Goal: Task Accomplishment & Management: Use online tool/utility

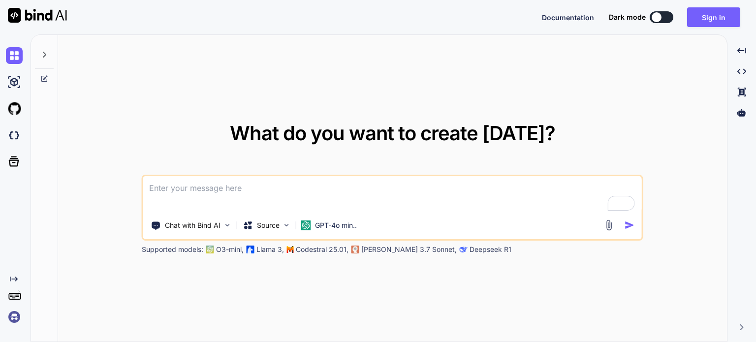
click at [48, 46] on div at bounding box center [44, 52] width 19 height 34
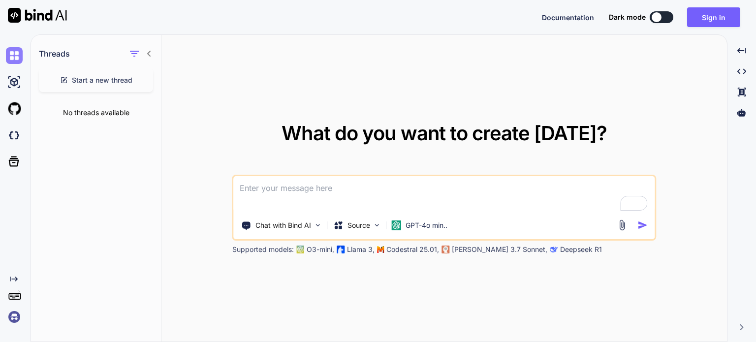
click at [16, 59] on img at bounding box center [14, 55] width 17 height 17
click at [18, 274] on div "Created with Pixso." at bounding box center [13, 183] width 27 height 283
click at [16, 279] on icon at bounding box center [14, 278] width 8 height 5
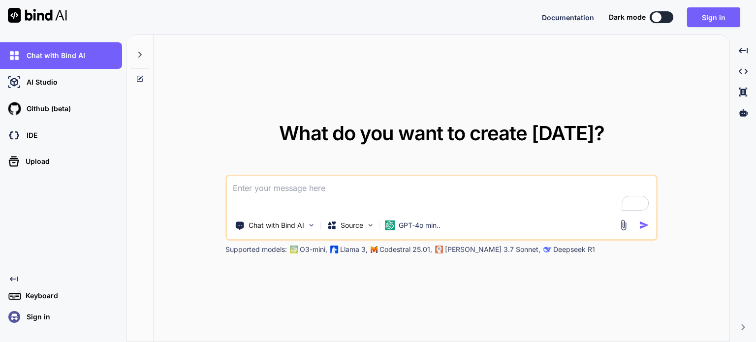
click at [344, 191] on textarea "To enrich screen reader interactions, please activate Accessibility in Grammarl…" at bounding box center [441, 194] width 429 height 36
click at [362, 226] on p "Source" at bounding box center [351, 225] width 23 height 10
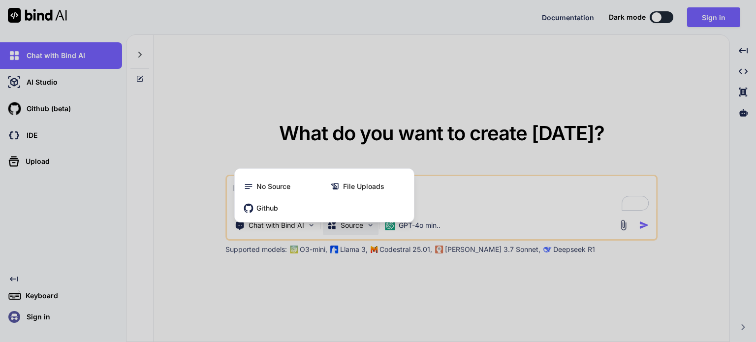
click at [362, 226] on div at bounding box center [378, 171] width 756 height 342
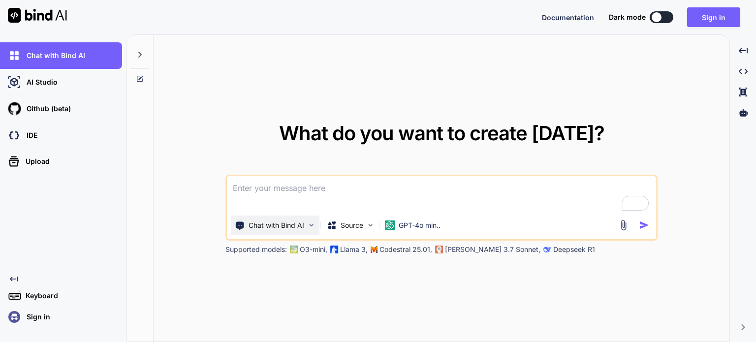
click at [313, 224] on img at bounding box center [311, 225] width 8 height 8
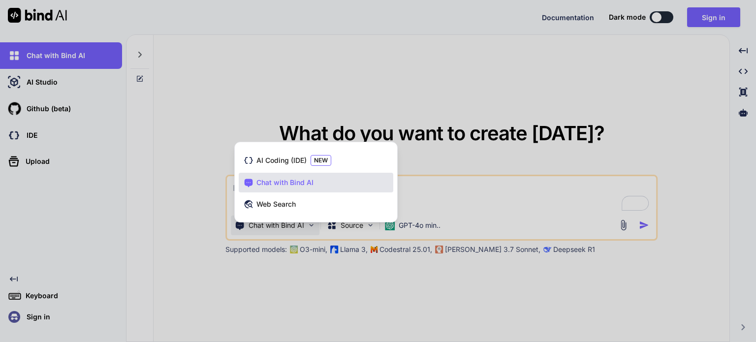
click at [313, 224] on div at bounding box center [378, 171] width 756 height 342
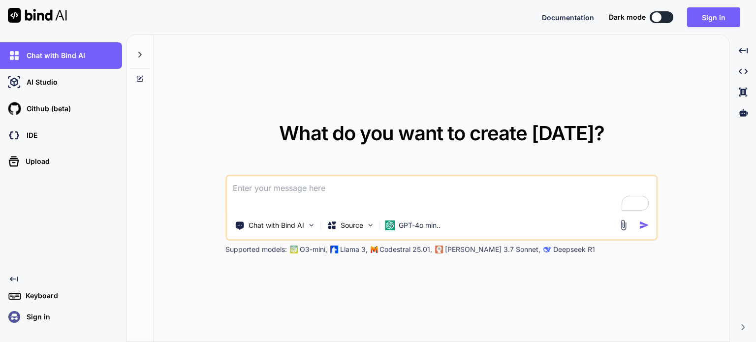
click at [310, 193] on textarea "To enrich screen reader interactions, please activate Accessibility in Grammarl…" at bounding box center [441, 194] width 429 height 36
click at [423, 225] on p "GPT-4o min.." at bounding box center [419, 225] width 42 height 10
type textarea "x"
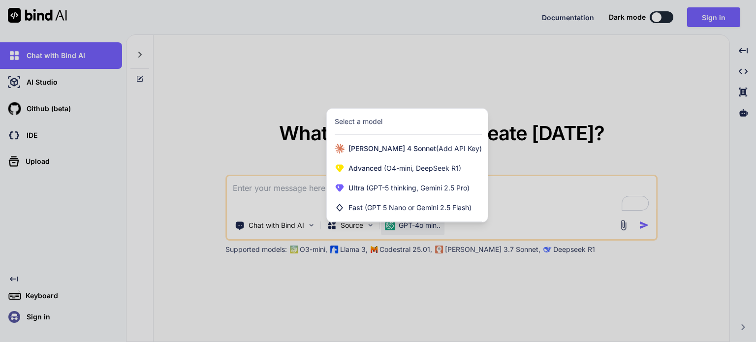
click at [545, 114] on div at bounding box center [378, 171] width 756 height 342
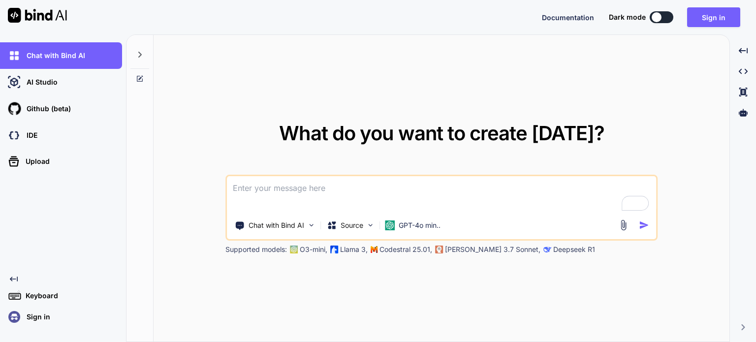
click at [328, 187] on textarea "To enrich screen reader interactions, please activate Accessibility in Grammarl…" at bounding box center [441, 194] width 429 height 36
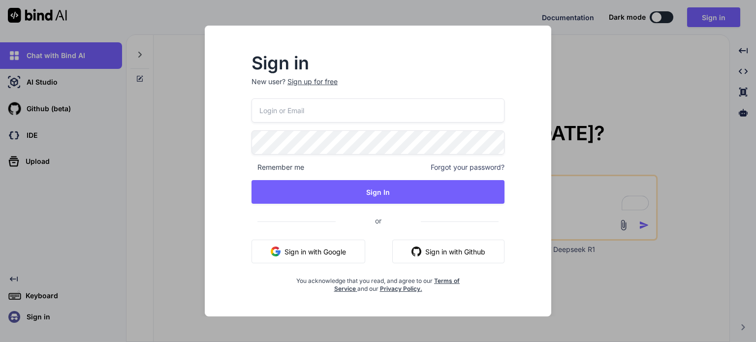
click at [329, 248] on button "Sign in with Google" at bounding box center [308, 252] width 114 height 24
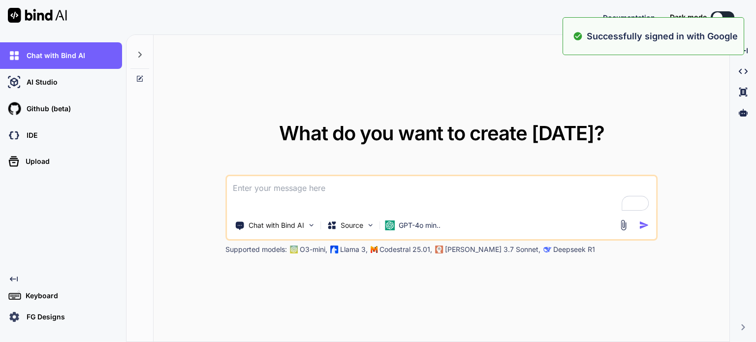
click at [271, 197] on textarea "To enrich screen reader interactions, please activate Accessibility in Grammarl…" at bounding box center [441, 194] width 429 height 36
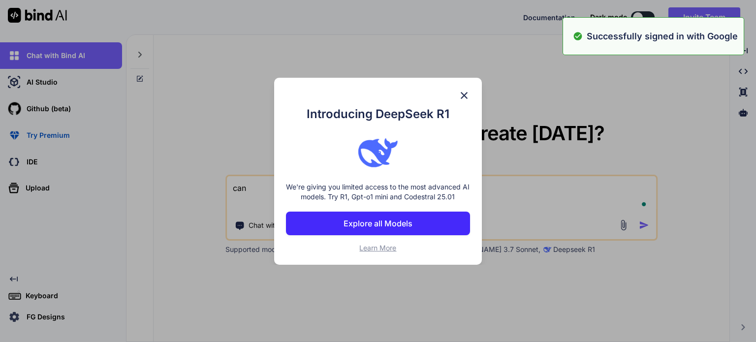
type textarea "can y"
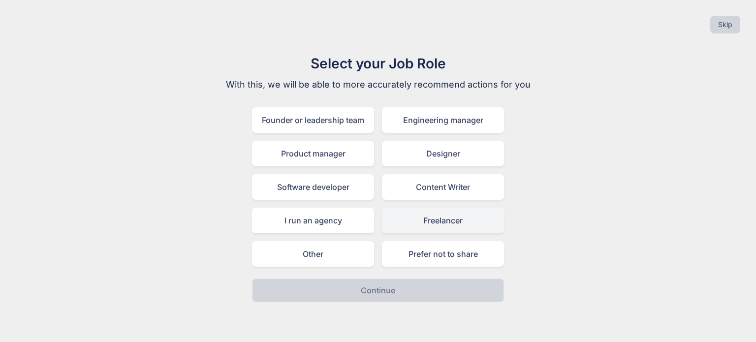
click at [438, 218] on div "Freelancer" at bounding box center [443, 221] width 122 height 26
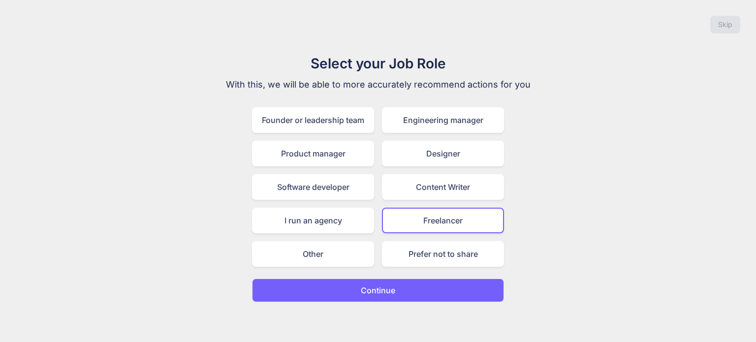
click at [384, 291] on p "Continue" at bounding box center [378, 290] width 34 height 12
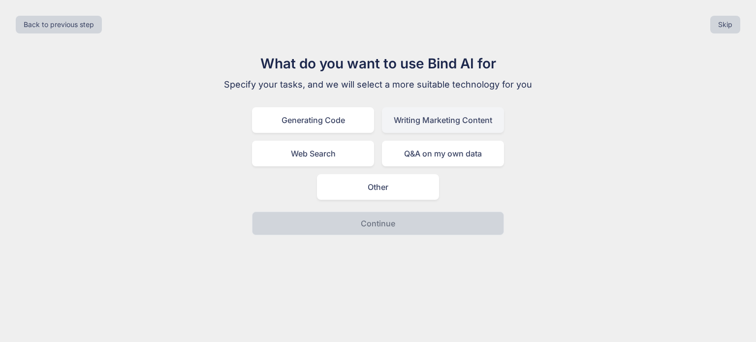
click at [407, 126] on div "Writing Marketing Content" at bounding box center [443, 120] width 122 height 26
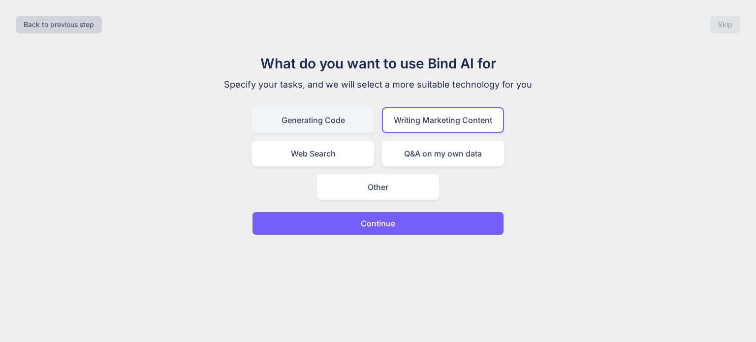
click at [348, 120] on div "Generating Code" at bounding box center [313, 120] width 122 height 26
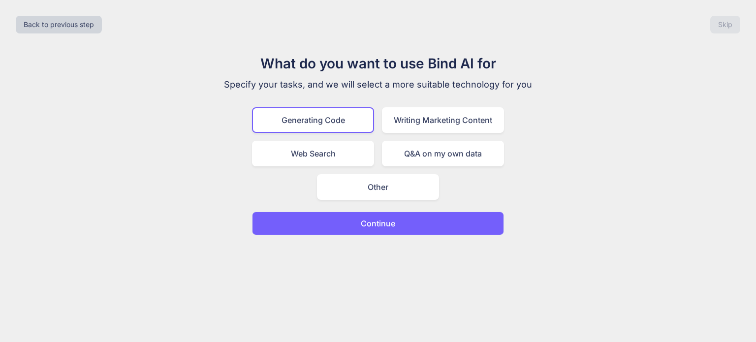
click at [349, 230] on button "Continue" at bounding box center [378, 224] width 252 height 24
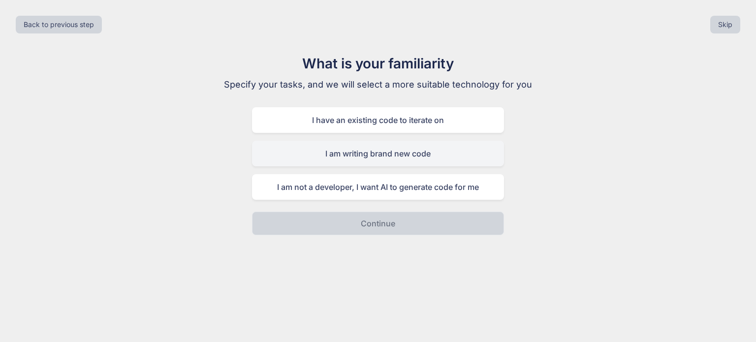
click at [376, 157] on div "I am writing brand new code" at bounding box center [378, 154] width 252 height 26
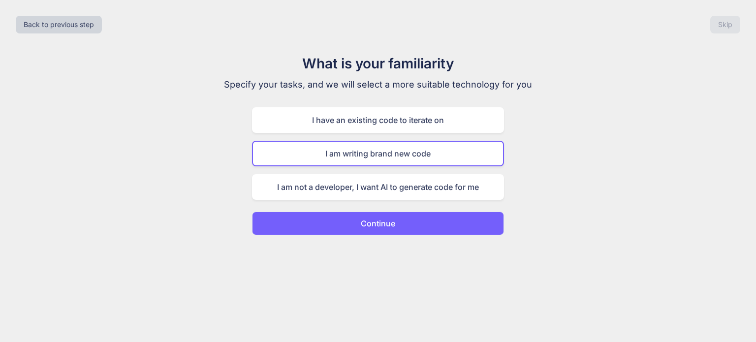
click at [377, 228] on button "Continue" at bounding box center [378, 224] width 252 height 24
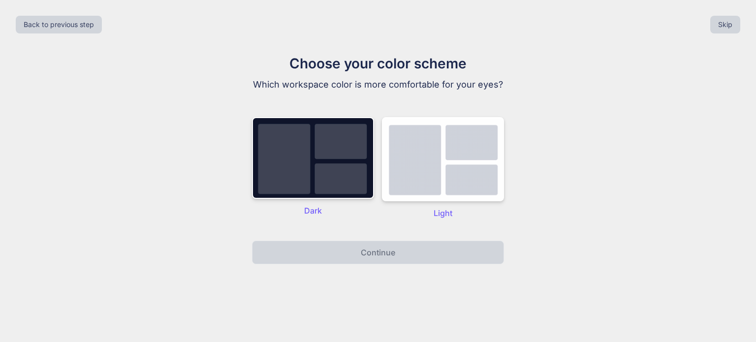
click at [444, 202] on div "Light" at bounding box center [443, 168] width 122 height 102
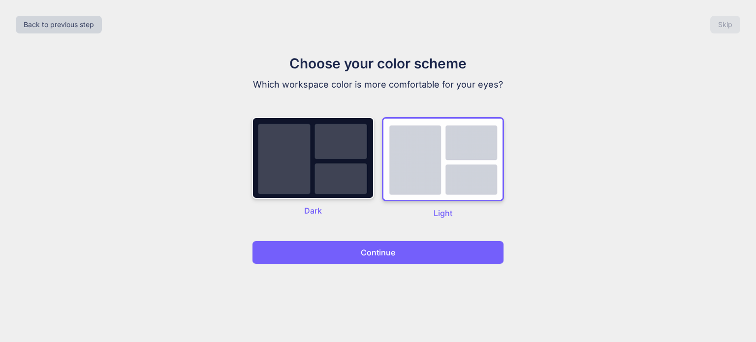
click at [380, 251] on p "Continue" at bounding box center [378, 252] width 34 height 12
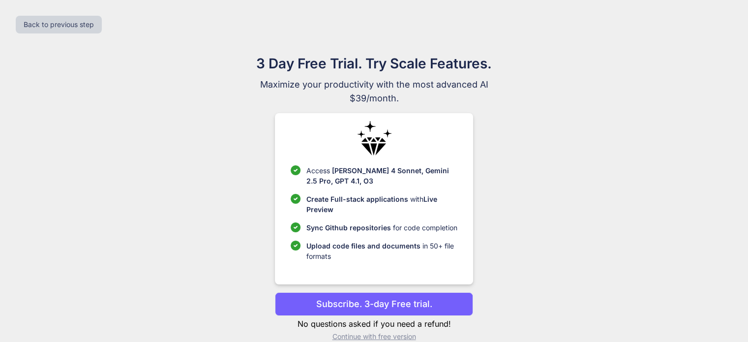
scroll to position [15, 0]
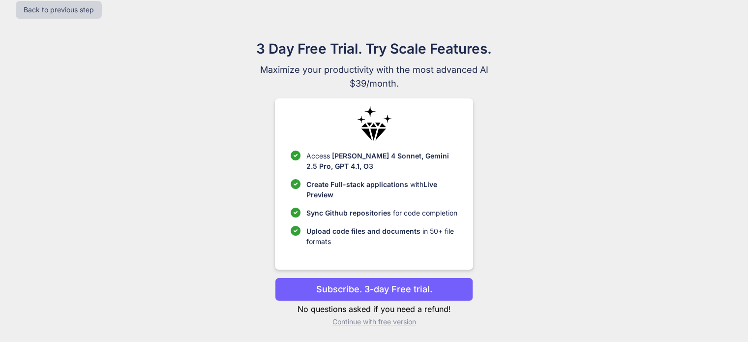
click at [393, 288] on p "Subscribe. 3-day Free trial." at bounding box center [374, 288] width 116 height 13
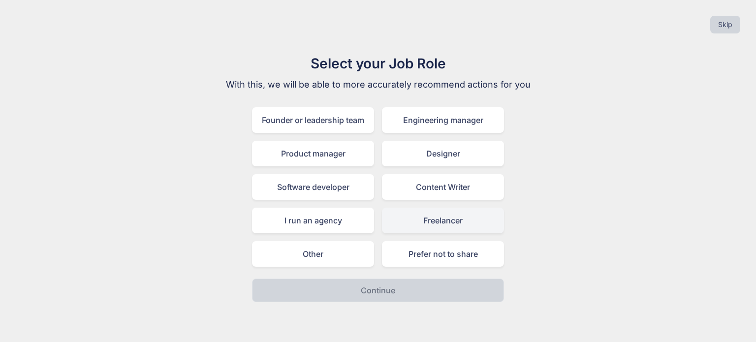
click at [419, 221] on div "Freelancer" at bounding box center [443, 221] width 122 height 26
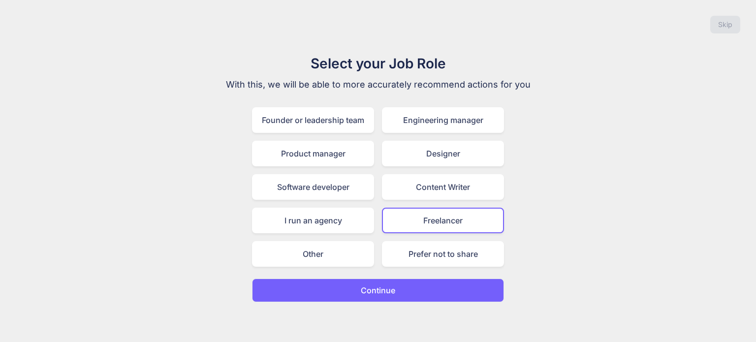
click at [372, 293] on p "Continue" at bounding box center [378, 290] width 34 height 12
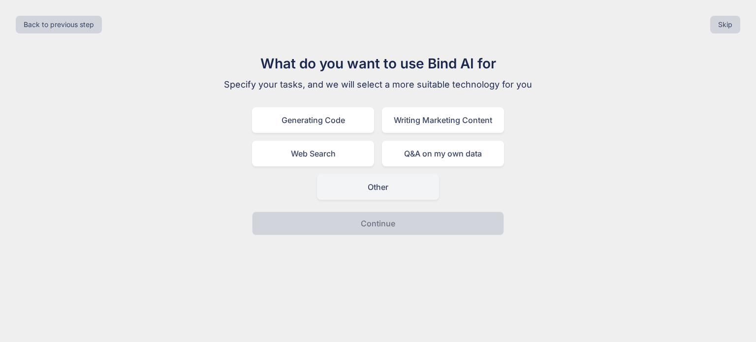
click at [405, 193] on div "Other" at bounding box center [378, 187] width 122 height 26
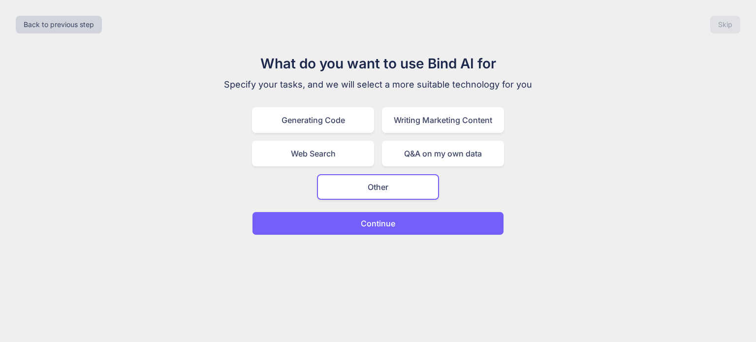
click at [413, 229] on button "Continue" at bounding box center [378, 224] width 252 height 24
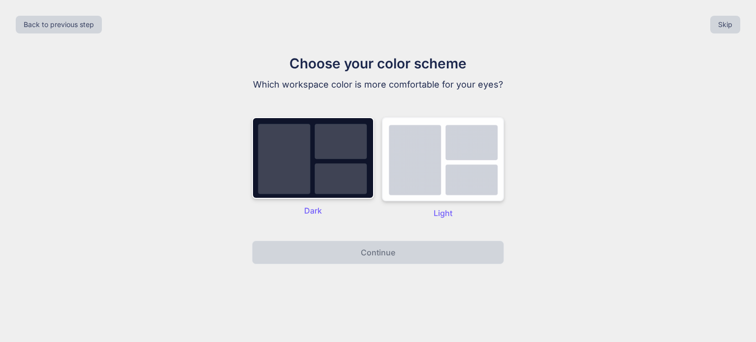
click at [421, 177] on img at bounding box center [443, 159] width 122 height 84
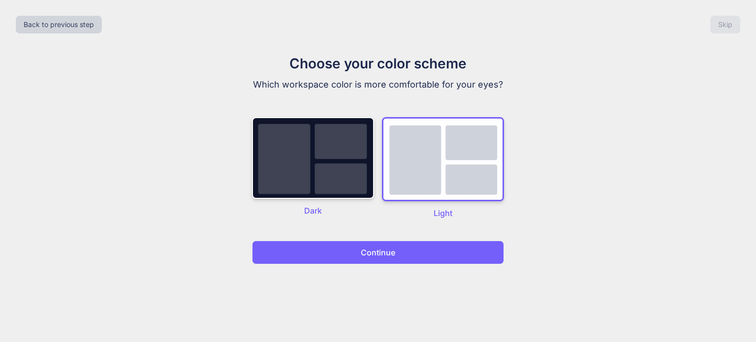
drag, startPoint x: 394, startPoint y: 255, endPoint x: 408, endPoint y: 252, distance: 15.1
click at [408, 252] on button "Continue" at bounding box center [378, 253] width 252 height 24
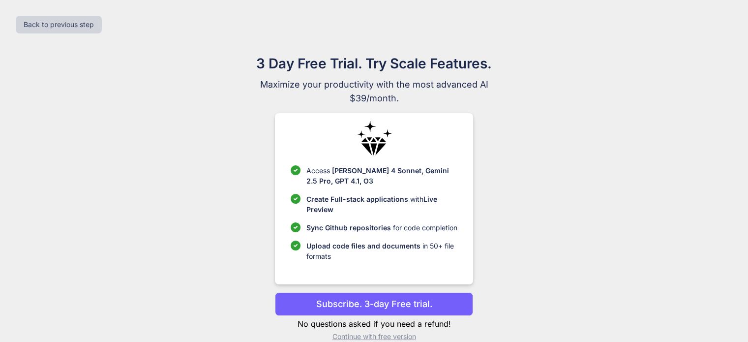
scroll to position [15, 0]
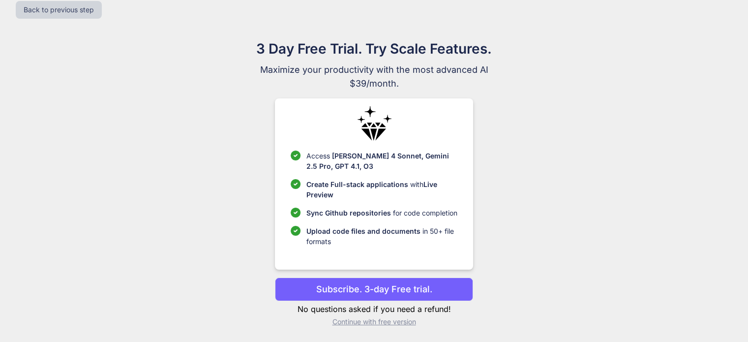
click at [381, 320] on p "Continue with free version" at bounding box center [374, 322] width 198 height 10
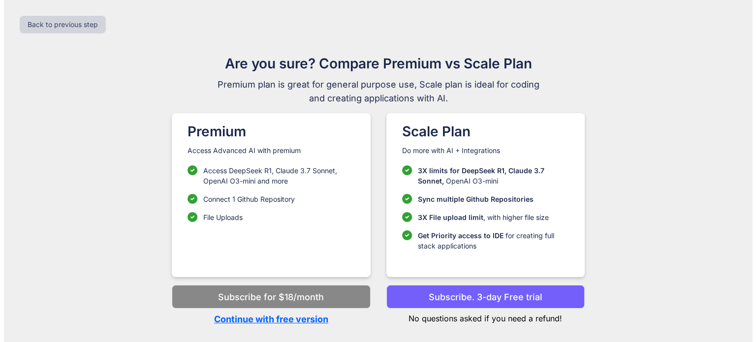
scroll to position [0, 0]
click at [381, 320] on div "Back to previous step Are you sure? Compare Premium vs Scale Plan Premium plan …" at bounding box center [378, 171] width 756 height 342
click at [319, 320] on p "Continue with free version" at bounding box center [271, 318] width 198 height 13
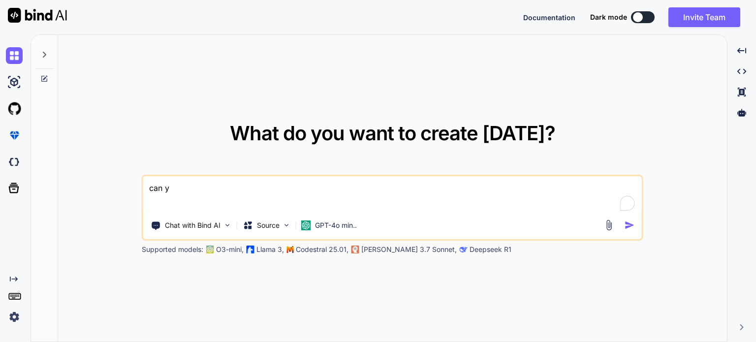
type textarea "x"
type textarea "can yo"
type textarea "x"
type textarea "can you"
type textarea "x"
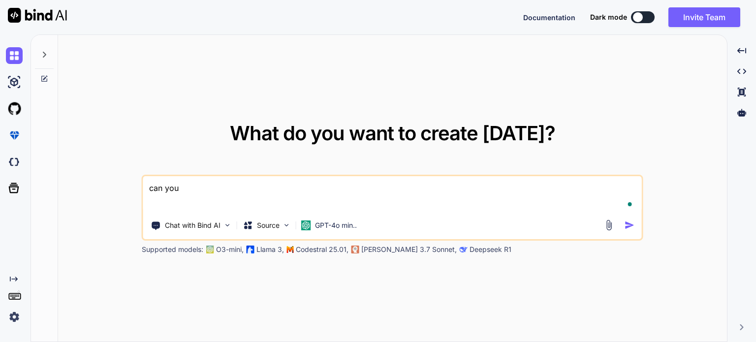
type textarea "can you"
type textarea "x"
type textarea "can you c"
type textarea "x"
type textarea "can you cr"
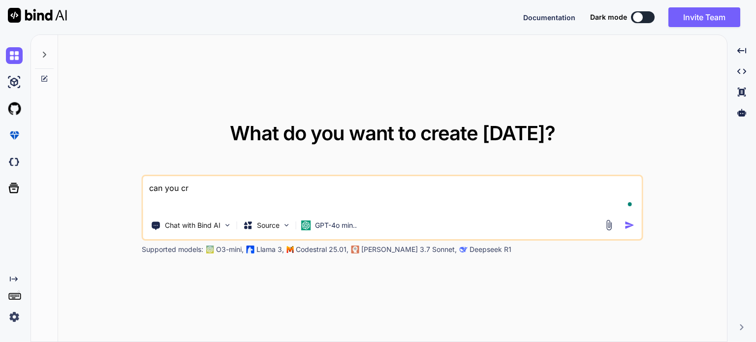
type textarea "x"
type textarea "can you cre"
type textarea "x"
type textarea "can you cret"
type textarea "x"
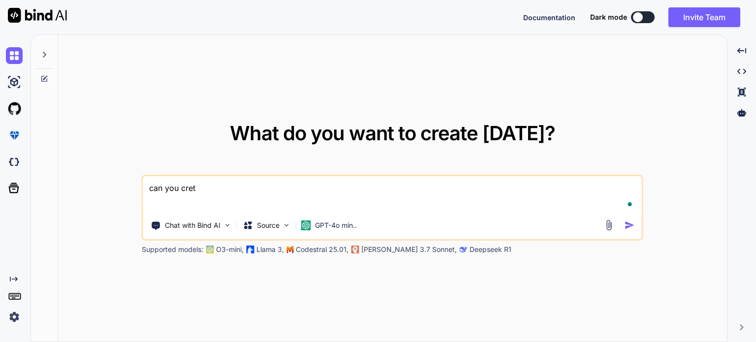
type textarea "can you crett"
type textarea "x"
type textarea "can you crette"
type textarea "x"
type textarea "can you crette"
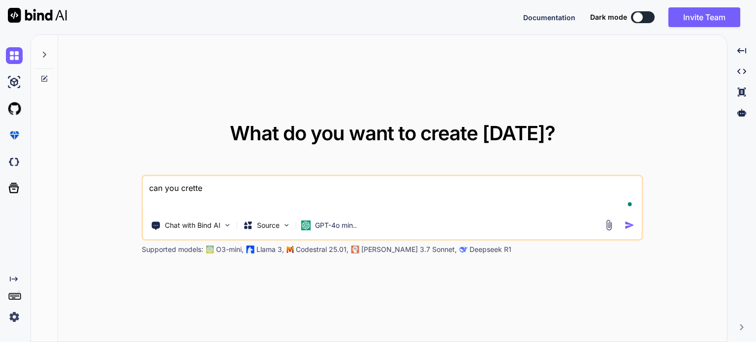
type textarea "x"
type textarea "can you crette a"
type textarea "x"
type textarea "can you crette am"
type textarea "x"
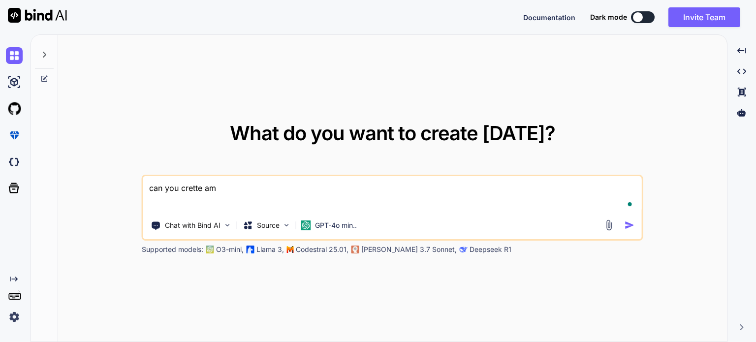
type textarea "can you crette ama"
type textarea "x"
type textarea "can you crette amaz"
type textarea "x"
type textarea "can you crette amazi"
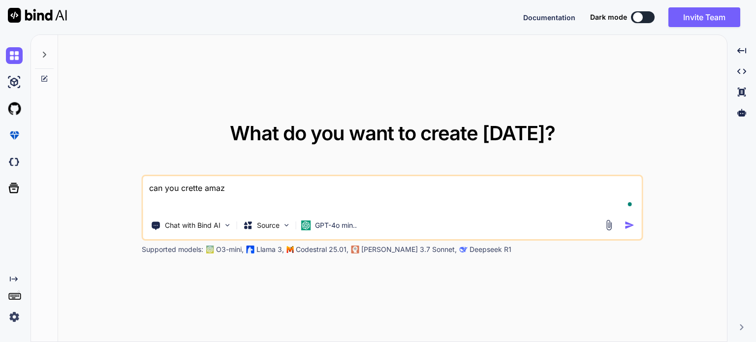
type textarea "x"
type textarea "can you crette amazin"
type textarea "x"
type textarea "can you crette amazing"
type textarea "x"
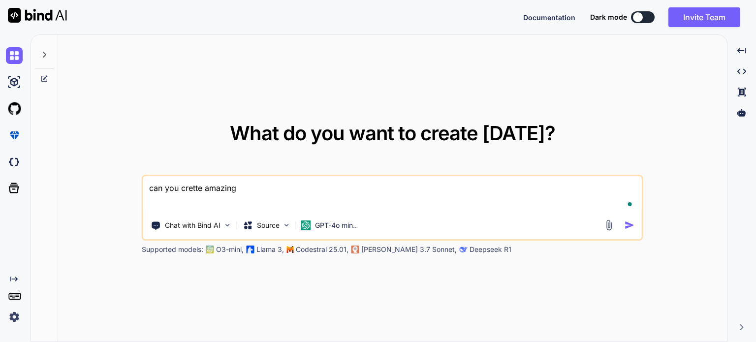
type textarea "can you crette amazing l"
type textarea "x"
type textarea "can you crette amazing la"
type textarea "x"
type textarea "can you crette amazing lan"
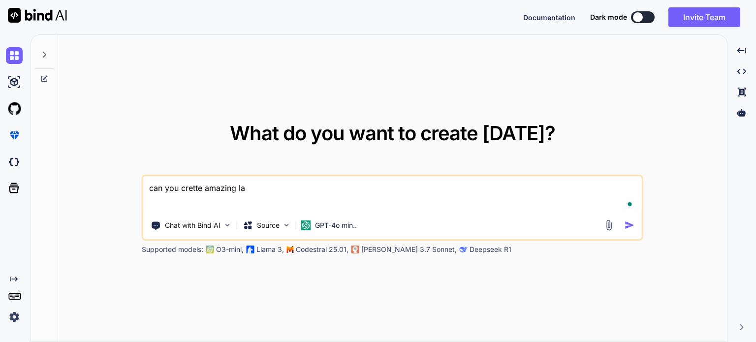
type textarea "x"
type textarea "can you crette amazing land"
type textarea "x"
type textarea "can you crette amazing landi"
type textarea "x"
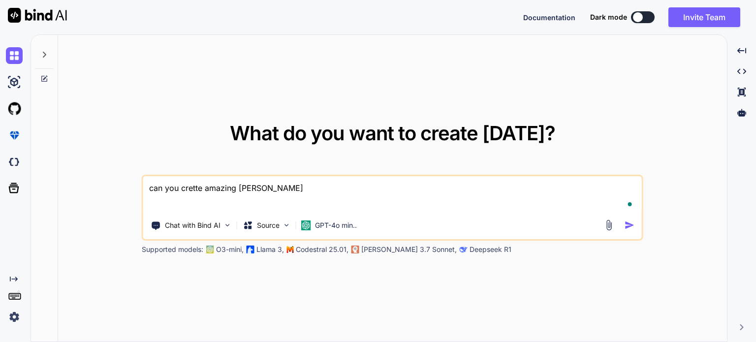
type textarea "can you crette amazing landig"
type textarea "x"
type textarea "can you crette amazing landign"
type textarea "x"
type textarea "can you crette amazing landign"
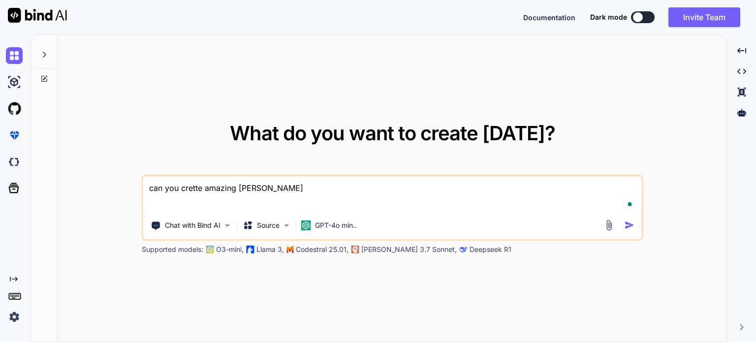
type textarea "x"
type textarea "can you crette amazing landign p"
type textarea "x"
type textarea "can you crette amazing landign pa"
type textarea "x"
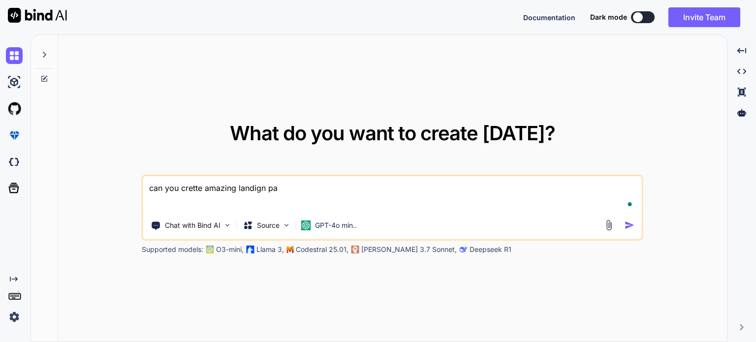
type textarea "can you crette amazing landign pag"
type textarea "x"
type textarea "can you crette amazing landign page"
type textarea "x"
type textarea "can you crette amazing landign page"
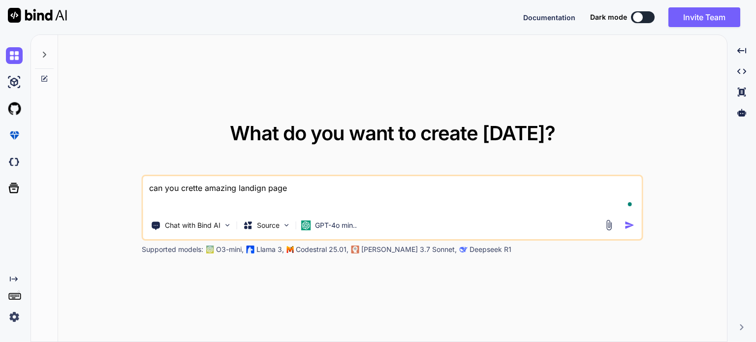
type textarea "x"
type textarea "can you crette amazing landign page o"
type textarea "x"
type textarea "can you crette amazing landign page on"
type textarea "x"
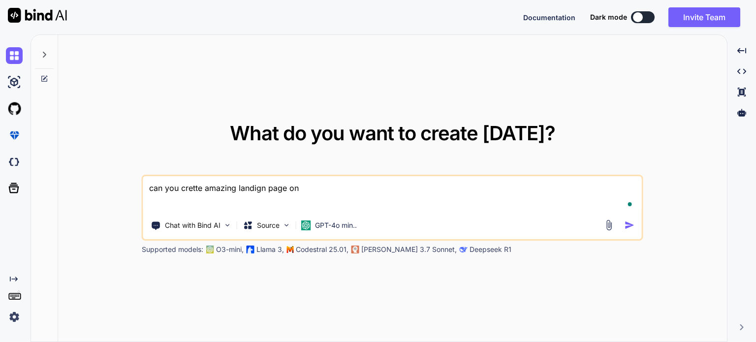
type textarea "can you crette amazing landign page on"
type textarea "x"
type textarea "can you crette amazing landign page on p"
type textarea "x"
type textarea "can you crette amazing landign page on po"
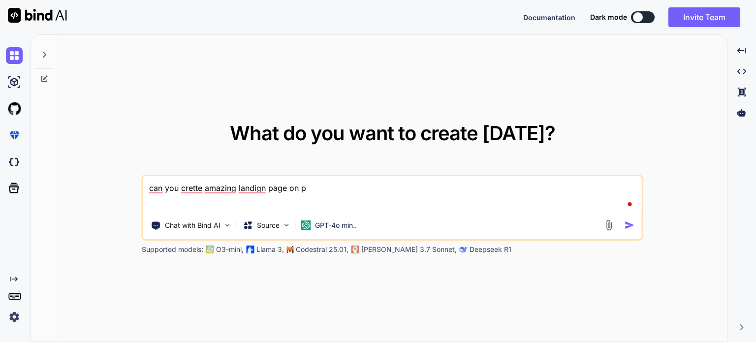
type textarea "x"
type textarea "can you crette amazing landign page on por"
type textarea "x"
type textarea "can you crette amazing landign page on port"
type textarea "x"
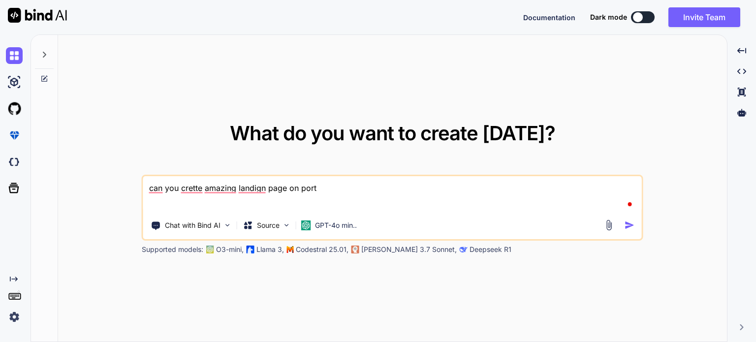
type textarea "can you crette amazing landign page on portf"
type textarea "x"
type textarea "can you crette amazing landign page on portfo"
type textarea "x"
type textarea "can you crette amazing landign page on portfoi"
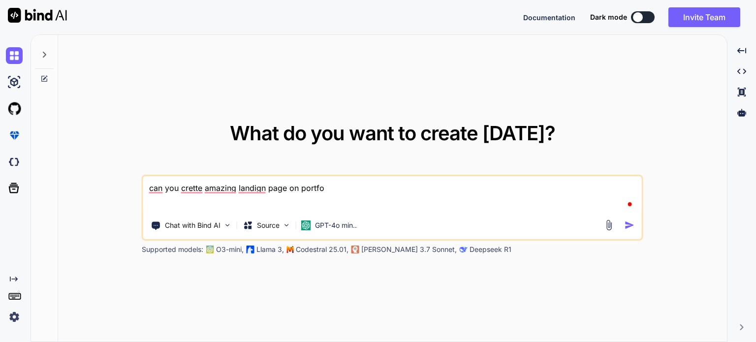
type textarea "x"
type textarea "can you crette amazing landign page on portfoil"
type textarea "x"
type textarea "can you crette amazing landign page on portfoilo"
type textarea "x"
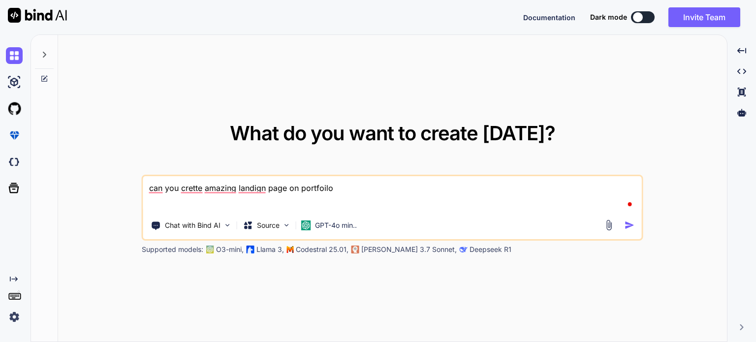
type textarea "can you crette amazing landign page on portfoilo"
type textarea "x"
type textarea "can you crette amazing landign page on portfoilo f"
type textarea "x"
type textarea "can you crette amazing landign page on portfoilo fo"
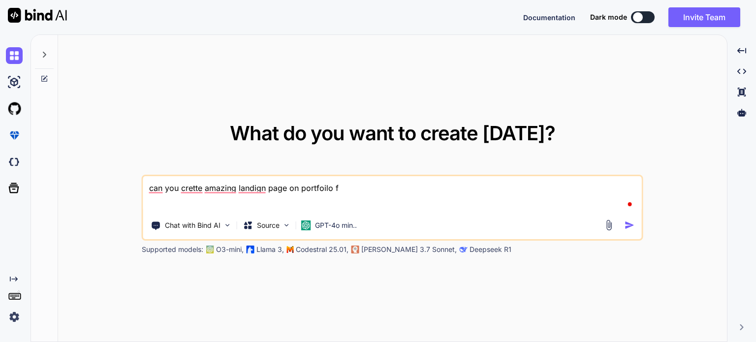
type textarea "x"
type textarea "can you crette amazing landign page on portfoilo foe"
type textarea "x"
type textarea "can you crette amazing landign page on portfoilo foe"
type textarea "x"
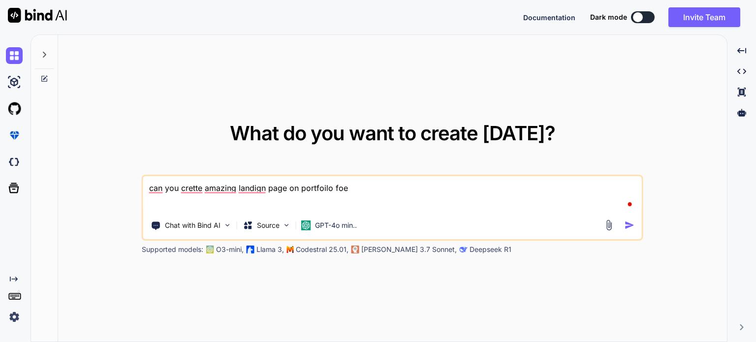
type textarea "can you crette amazing landign page on portfoilo foe d"
type textarea "x"
type textarea "can you crette amazing landign page on portfoilo foe de"
type textarea "x"
type textarea "can you crette amazing landign page on portfoilo foe dev"
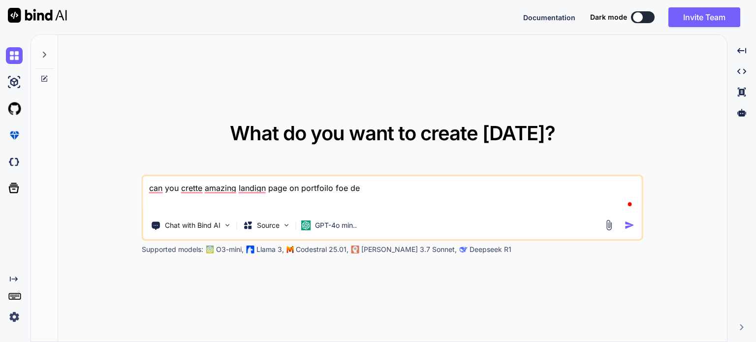
type textarea "x"
type textarea "can you crette amazing landign page on portfoilo foe deve"
type textarea "x"
type textarea "can you crette amazing landign page on portfoilo foe devel"
type textarea "x"
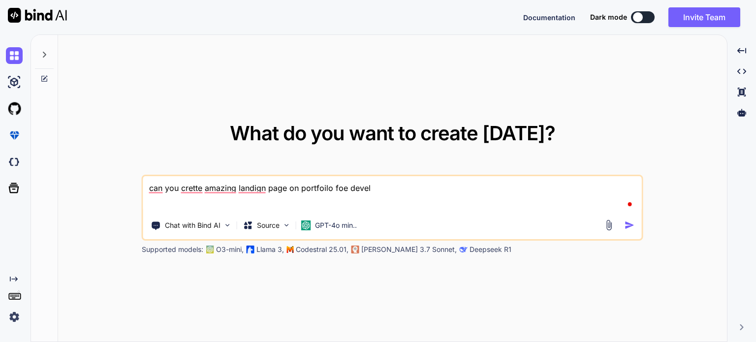
type textarea "can you crette amazing landign page on portfoilo foe develp"
type textarea "x"
type textarea "can you crette amazing landign page on portfoilo foe develpe"
type textarea "x"
type textarea "can you crette amazing landign page on portfoilo foe develper"
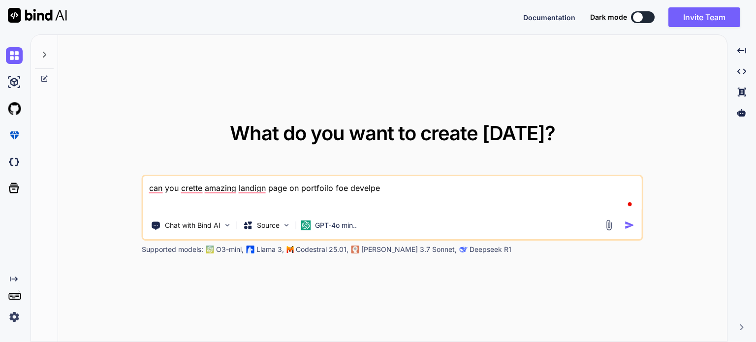
type textarea "x"
type textarea "can you crette amazing landign page on portfoilo foe develper"
type textarea "x"
type textarea "can you crette amazing landign page on portfoilo foe develper t"
type textarea "x"
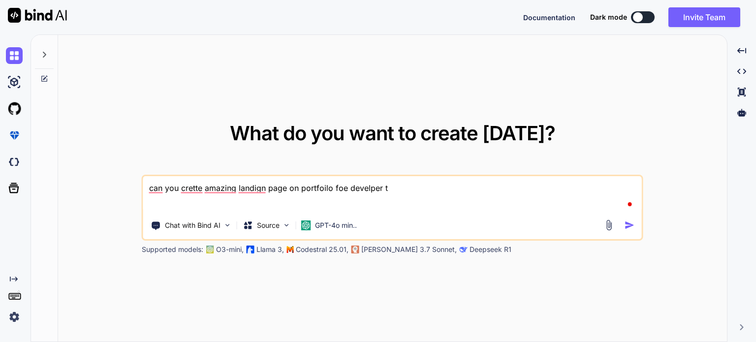
type textarea "can you crette amazing landign page on portfoilo foe develper th"
type textarea "x"
type textarea "can you crette amazing landign page on portfoilo foe develper t"
type textarea "x"
type textarea "can you crette amazing landign page on portfoilo foe develper"
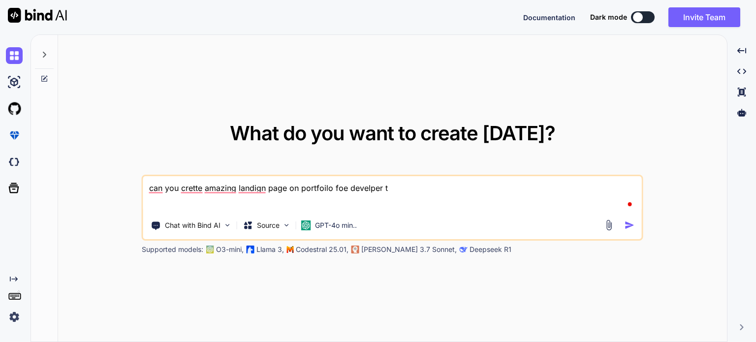
type textarea "x"
type textarea "can you crette amazing landign page on portfoilo foe develper a"
type textarea "x"
type textarea "can you crette amazing landign page on portfoilo foe develper ac"
type textarea "x"
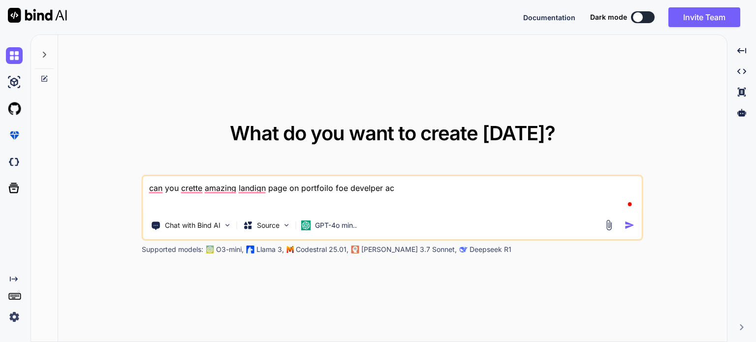
type textarea "can you crette amazing landign page on portfoilo foe develper act"
type textarea "x"
type textarea "can you crette amazing landign page on portfoilo foe develper act"
type textarea "x"
type textarea "can you crette amazing landign page on portfoilo foe develper act m"
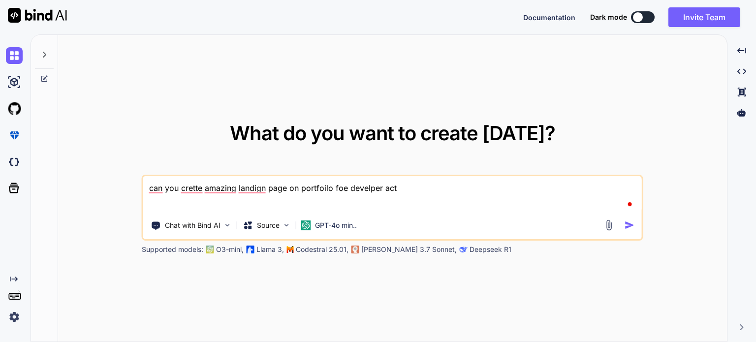
type textarea "x"
type textarea "can you crette amazing landign page on portfoilo foe develper act mo"
type textarea "x"
type textarea "can you crette amazing landign page on portfoilo foe develper act moa"
type textarea "x"
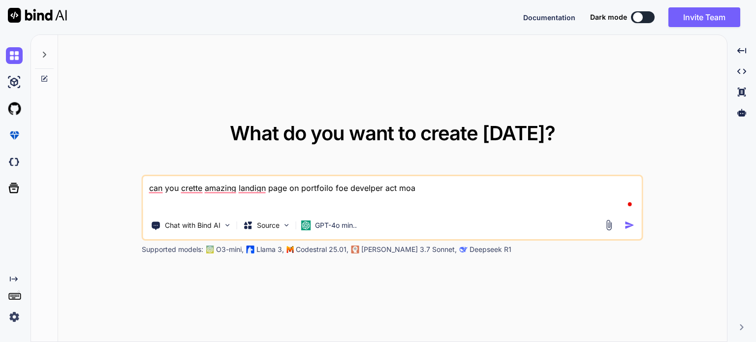
type textarea "can you crette amazing landign page on portfoilo foe develper act moas"
type textarea "x"
type textarea "can you crette amazing landign page on portfoilo foe develper act moast"
type textarea "x"
type textarea "can you crette amazing landign page on portfoilo foe develper act moast"
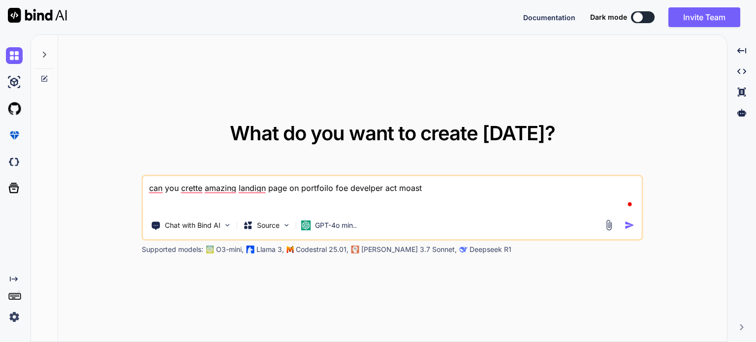
type textarea "x"
type textarea "can you crette amazing landign page on portfoilo foe develper act moast a"
type textarea "x"
type textarea "can you crette amazing landign page on portfoilo foe develper act moast ad"
type textarea "x"
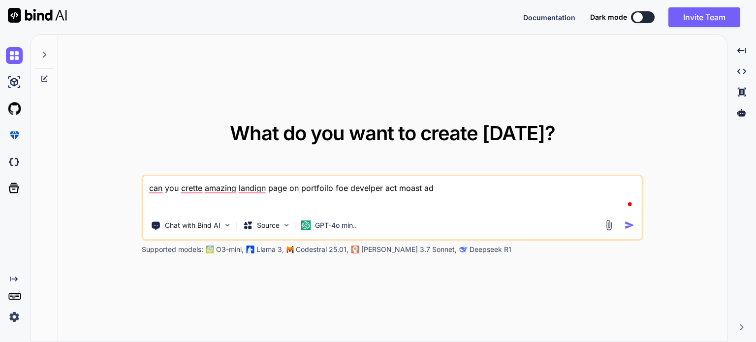
type textarea "can you crette amazing landign page on portfoilo foe develper act moast ada"
type textarea "x"
type textarea "can you crette amazing landign page on portfoilo foe develper act moast adav"
type textarea "x"
type textarea "can you crette amazing landign page on portfoilo foe develper act moast adavn"
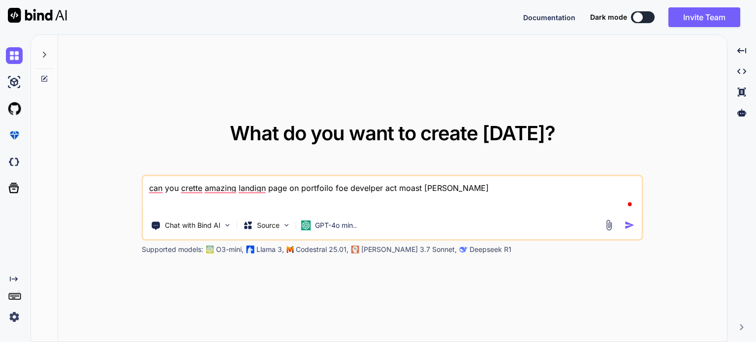
type textarea "x"
type textarea "can you crette amazing landign page on portfoilo foe develper act moast adavnc"
type textarea "x"
type textarea "can you crette amazing landign page on portfoilo foe develper act moast adavnce"
type textarea "x"
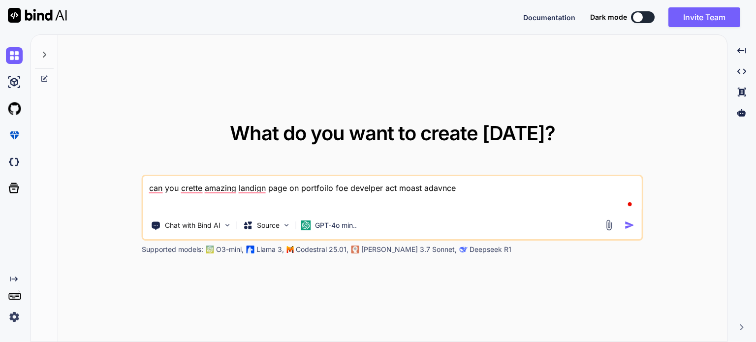
type textarea "can you crette amazing landign page on portfoilo foe develper act moast adavnced"
type textarea "x"
type textarea "can you crette amazing landign page on portfoilo foe develper act moast adavnced"
type textarea "x"
type textarea "can you crette amazing landign page on portfoilo foe develper act moast adavnce…"
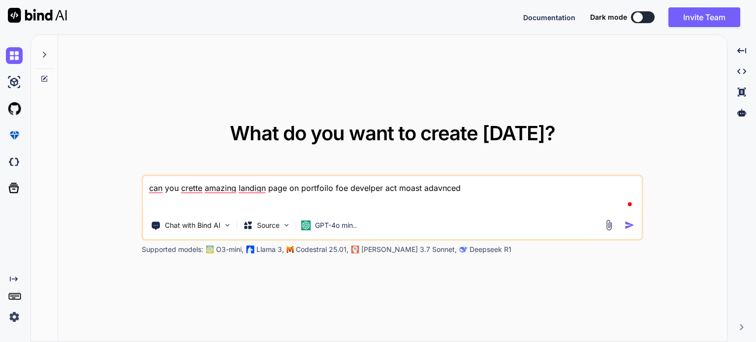
type textarea "x"
type textarea "can you crette amazing landign page on portfoilo foe develper act moast adavnce…"
type textarea "x"
type textarea "can you crette amazing landign page on portfoilo foe develper act moast adavnce…"
type textarea "x"
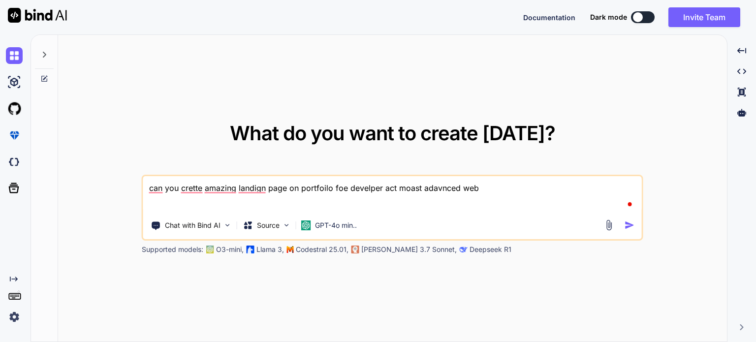
type textarea "can you crette amazing landign page on portfoilo foe develper act moast adavnce…"
type textarea "x"
type textarea "can you crette amazing landign page on portfoilo foe develper act moast adavnce…"
type textarea "x"
type textarea "can you crette amazing landign page on portfoilo foe develper act moast adavnce…"
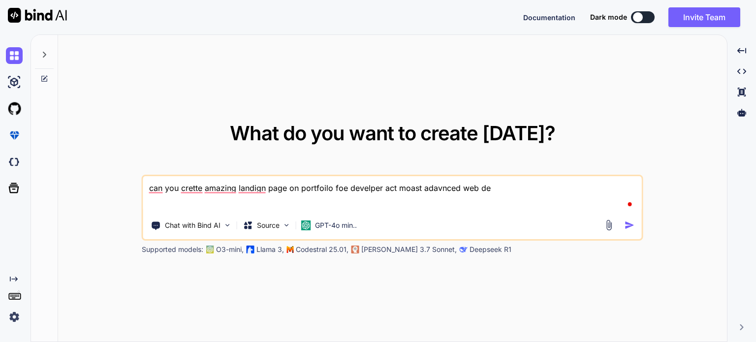
type textarea "x"
type textarea "can you crette amazing landign page on portfoilo foe develper act moast adavnce…"
type textarea "x"
type textarea "can you crette amazing landign page on portfoilo foe develper act moast adavnce…"
type textarea "x"
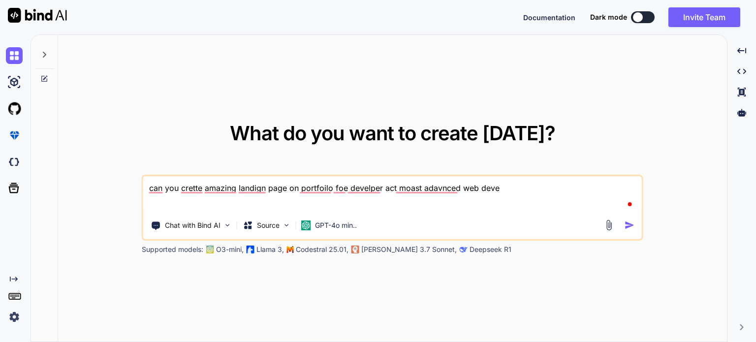
type textarea "can you crette amazing landign page on portfoilo foe develper act moast adavnce…"
type textarea "x"
type textarea "can you crette amazing landign page on portfoilo foe develper act moast adavnce…"
type textarea "x"
type textarea "can you crette amazing landign page on portfoilo foe develper act moast adavnce…"
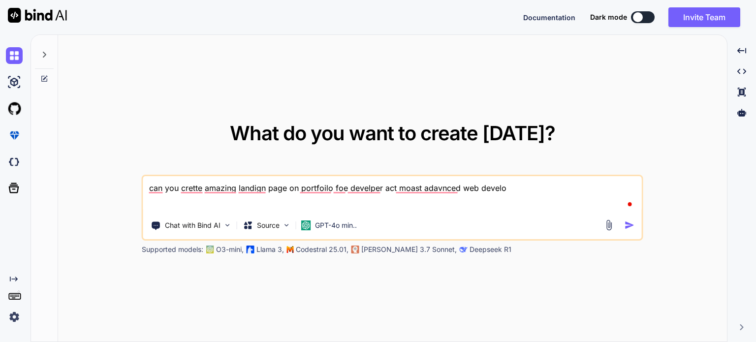
type textarea "x"
type textarea "can you crette amazing landign page on portfoilo foe develper act moast adavnce…"
type textarea "x"
type textarea "can you crette amazing landign page on portfoilo foe develper act moast adavnce…"
type textarea "x"
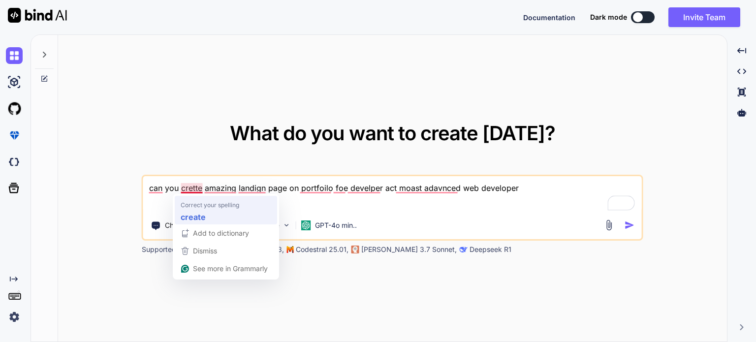
type textarea "can you create amazing landign page on portfoilo foe develper act moast adavnce…"
type textarea "x"
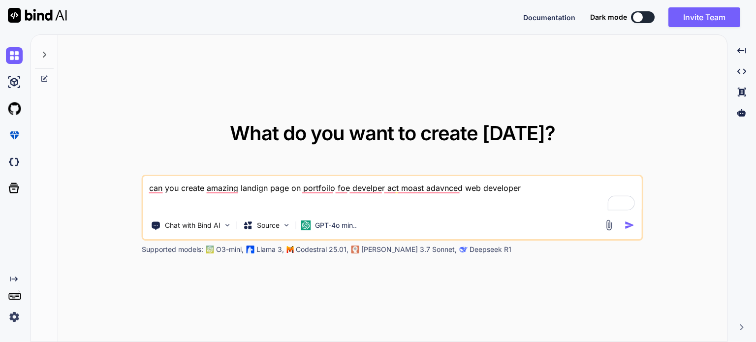
click at [248, 213] on div "can you create amazing landign page on portfoilo foe develper act moast adavnce…" at bounding box center [392, 208] width 501 height 66
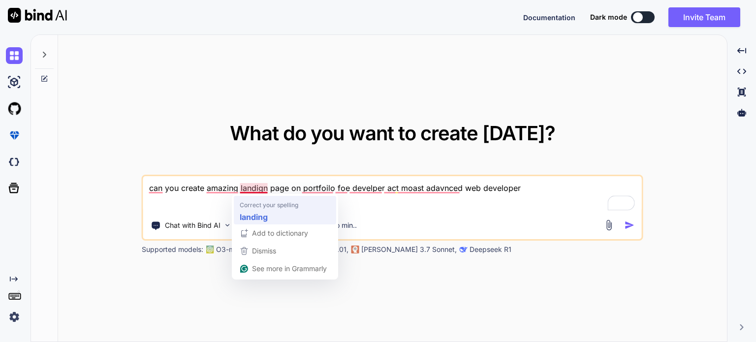
type textarea "can you create amazing landing page on portfoilo foe develper act moast adavnce…"
type textarea "x"
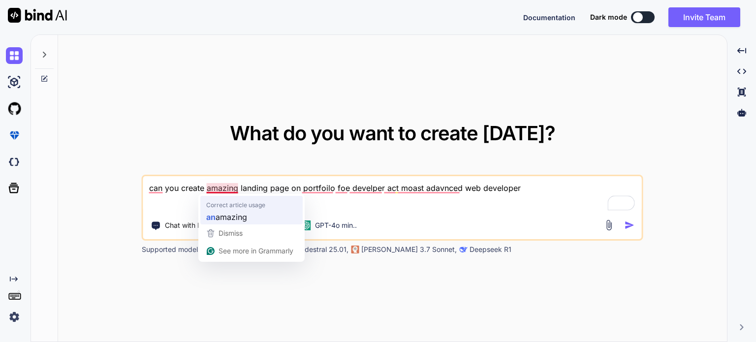
type textarea "can you create amazing landing page on portfoilo foe develper act moast adavnce…"
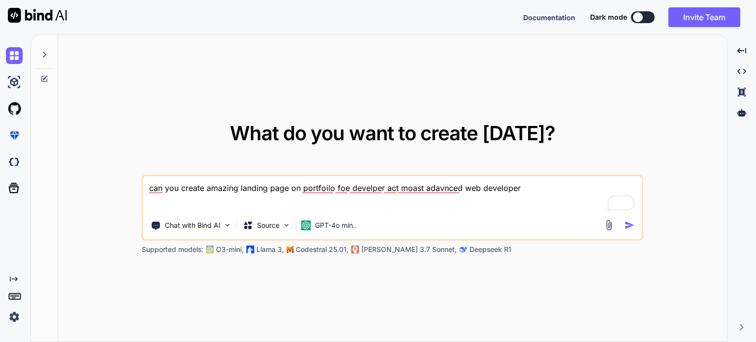
click at [250, 221] on icon at bounding box center [248, 224] width 8 height 7
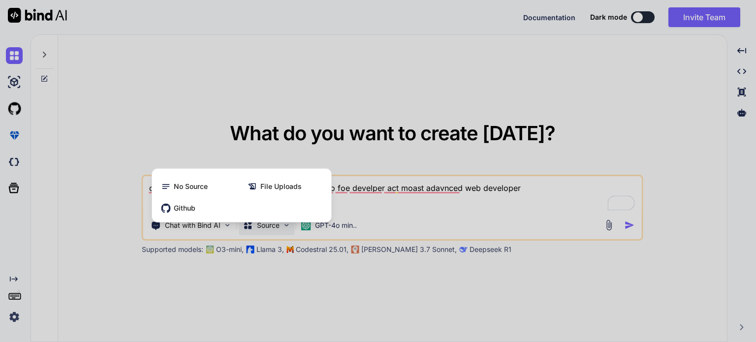
click at [212, 123] on div at bounding box center [378, 171] width 756 height 342
type textarea "x"
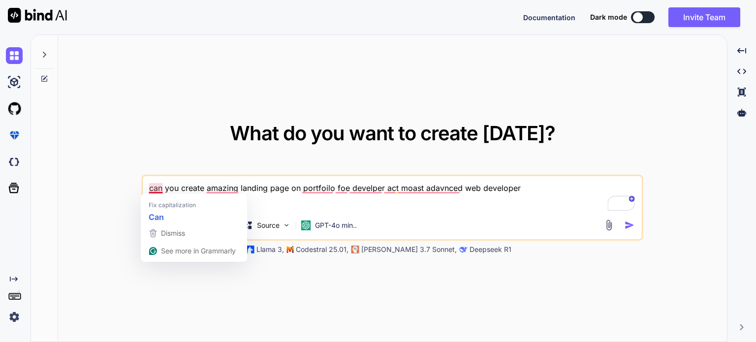
click at [156, 188] on textarea "can you create amazing landing page on portfoilo foe develper act moast adavnce…" at bounding box center [392, 194] width 498 height 36
type textarea "Can you create amazing landing page on portfoilo foe develper act moast adavnce…"
type textarea "x"
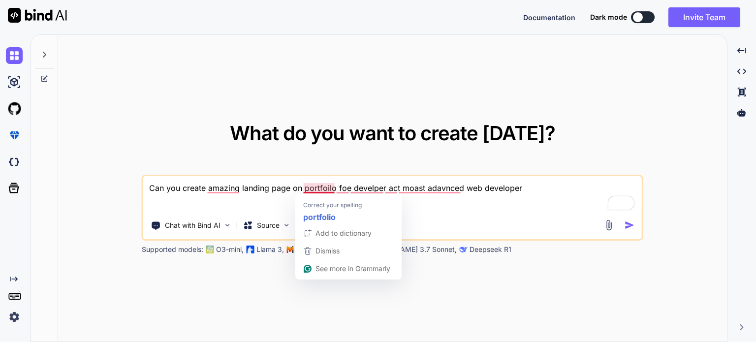
click at [326, 191] on textarea "Can you create amazing landing page on portfoilo foe develper act moast adavnce…" at bounding box center [392, 194] width 498 height 36
type textarea "Can you create amazing landing page on portfolio foe develper act moast adavnce…"
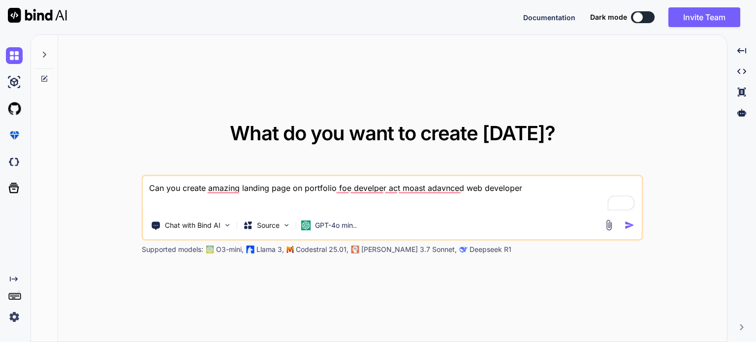
type textarea "x"
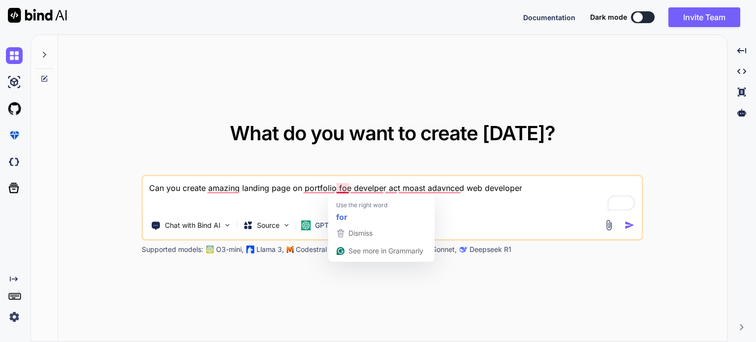
click at [344, 189] on textarea "Can you create amazing landing page on portfolio foe develper act moast adavnce…" at bounding box center [392, 194] width 498 height 36
type textarea "Can you create amazing landing page on portfolio for develper act moast adavnce…"
type textarea "x"
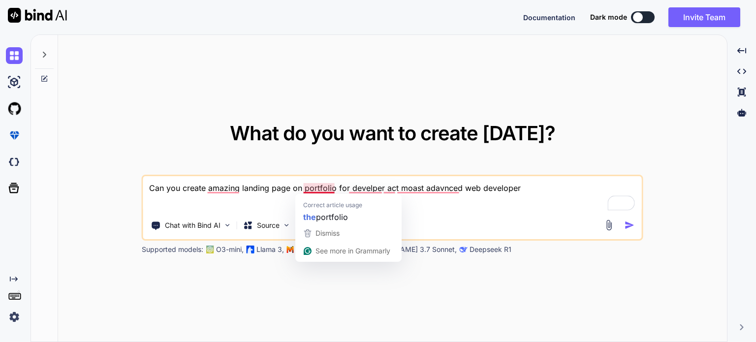
click at [320, 189] on textarea "Can you create amazing landing page on portfolio for develper act moast adavnce…" at bounding box center [392, 194] width 498 height 36
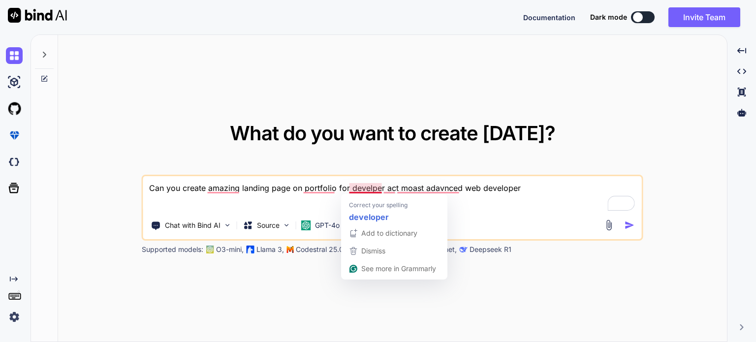
click at [365, 189] on textarea "Can you create amazing landing page on portfolio for develper act moast adavnce…" at bounding box center [392, 194] width 498 height 36
type textarea "Can you create amazing landing page on portfolio for developer act moast adavnc…"
type textarea "x"
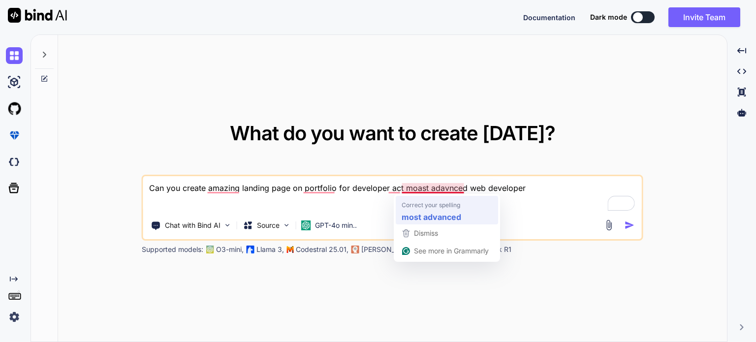
type textarea "Can you create amazing landing page on portfolio for developer act most advance…"
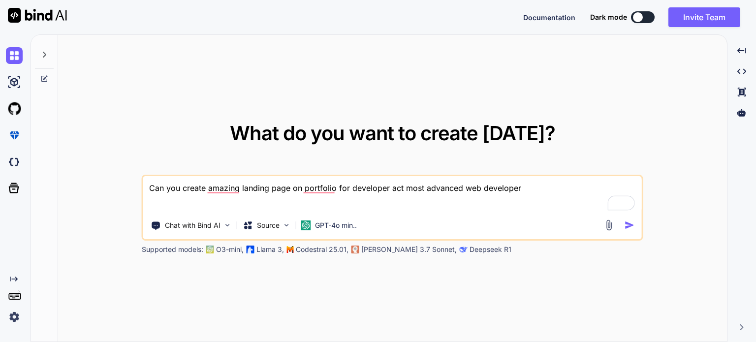
click at [628, 220] on img "button" at bounding box center [629, 225] width 10 height 10
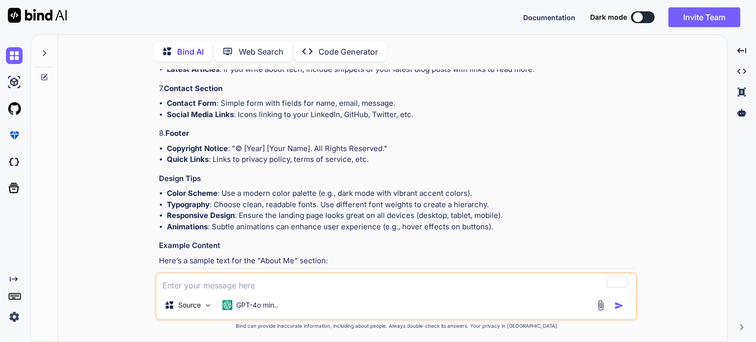
scroll to position [580, 0]
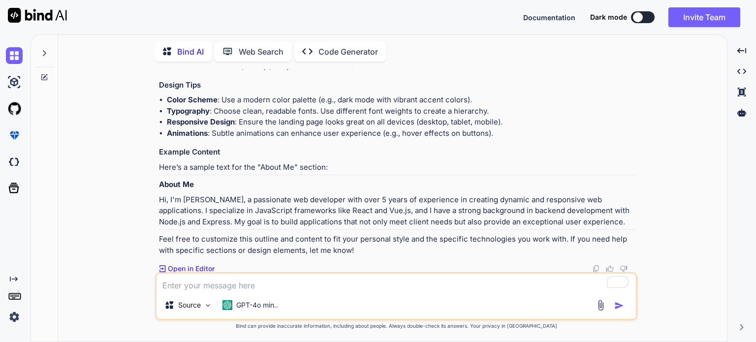
click at [323, 46] on p "Code Generator" at bounding box center [348, 52] width 60 height 12
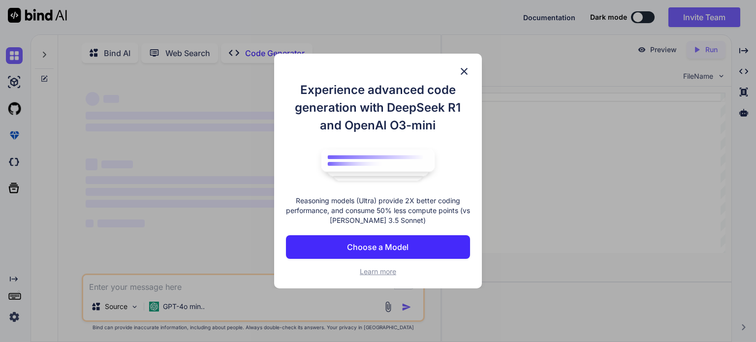
click at [362, 240] on button "Choose a Model" at bounding box center [378, 247] width 184 height 24
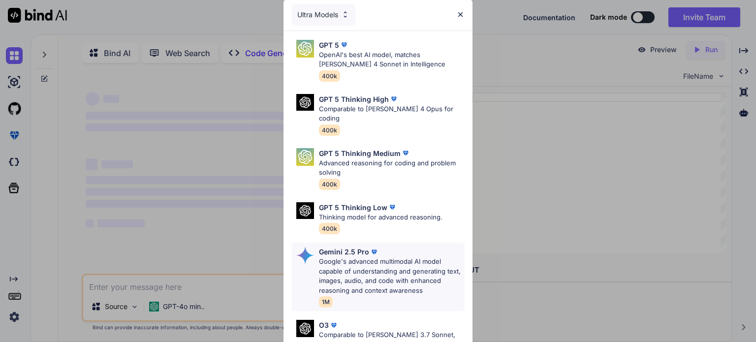
scroll to position [108, 0]
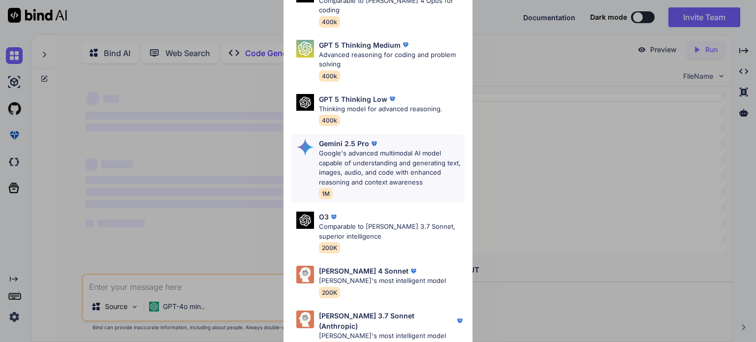
click at [364, 180] on div "Gemini 2.5 Pro Google's advanced multimodal AI model capable of understanding a…" at bounding box center [392, 168] width 146 height 61
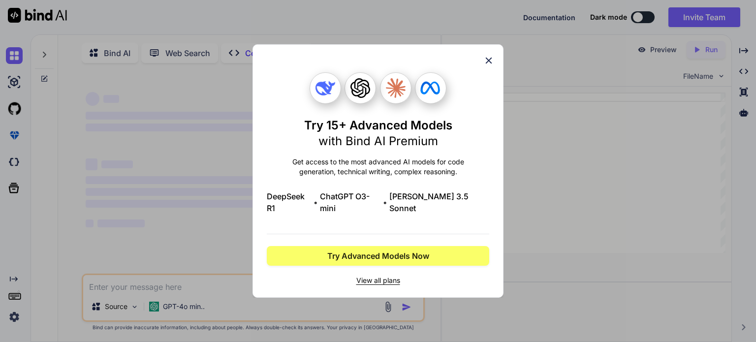
click at [485, 65] on icon at bounding box center [488, 60] width 11 height 11
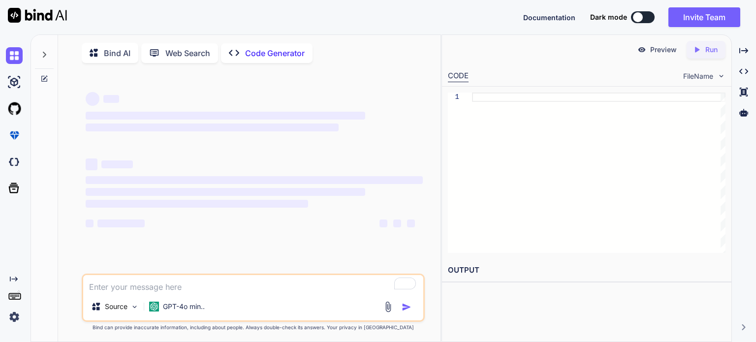
click at [267, 61] on div "Created with Pixso. Code Generator" at bounding box center [266, 53] width 91 height 20
click at [196, 311] on p "GPT-4o min.." at bounding box center [184, 307] width 42 height 10
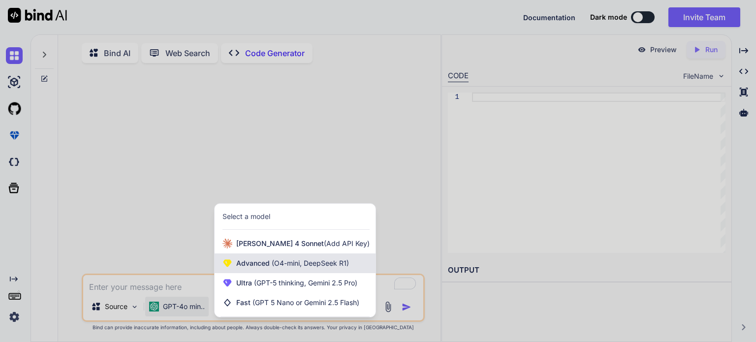
click at [245, 260] on div "Advanced (O4-mini, DeepSeek R1)" at bounding box center [294, 263] width 161 height 20
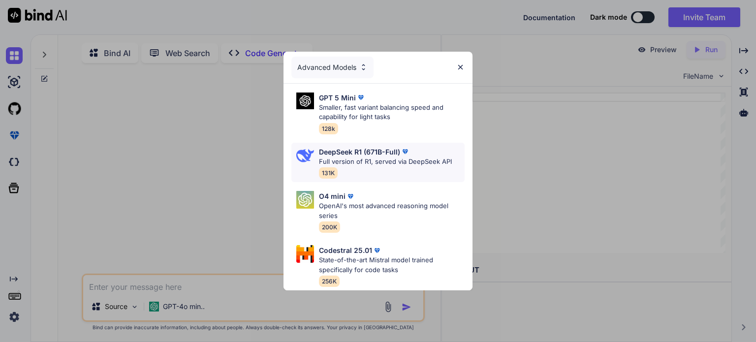
click at [384, 157] on p "Full version of R1, served via DeepSeek API" at bounding box center [385, 162] width 133 height 10
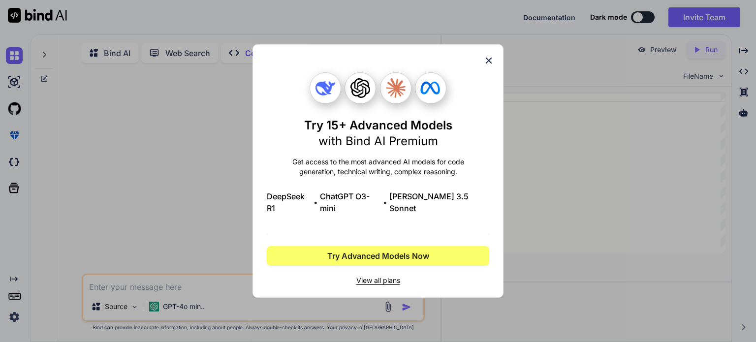
click at [378, 275] on span "View all plans" at bounding box center [378, 280] width 222 height 10
click at [486, 64] on icon at bounding box center [489, 61] width 6 height 6
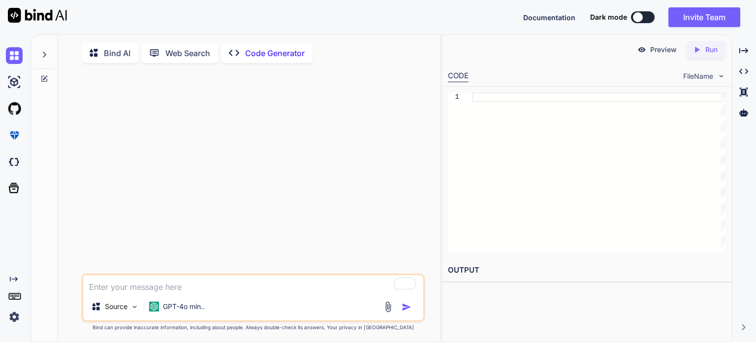
click at [109, 59] on div "Bind AI" at bounding box center [110, 53] width 57 height 20
click at [293, 292] on textarea "To enrich screen reader interactions, please activate Accessibility in Grammarl…" at bounding box center [253, 284] width 340 height 18
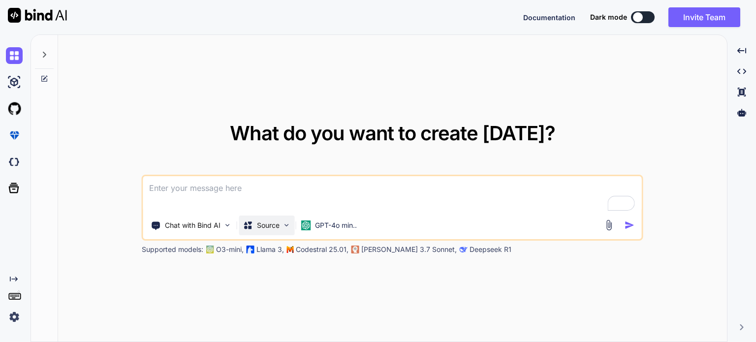
click at [275, 221] on p "Source" at bounding box center [268, 225] width 23 height 10
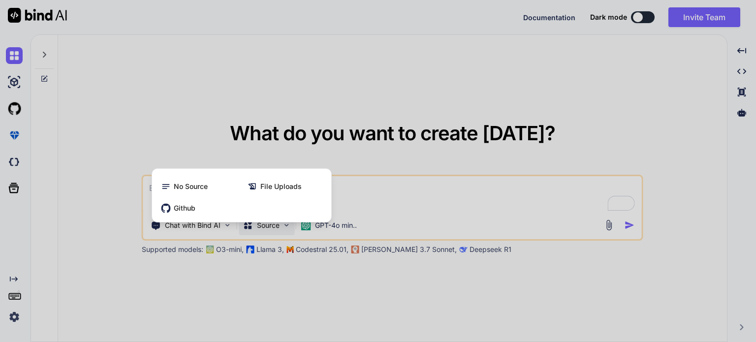
click at [230, 233] on div at bounding box center [378, 171] width 756 height 342
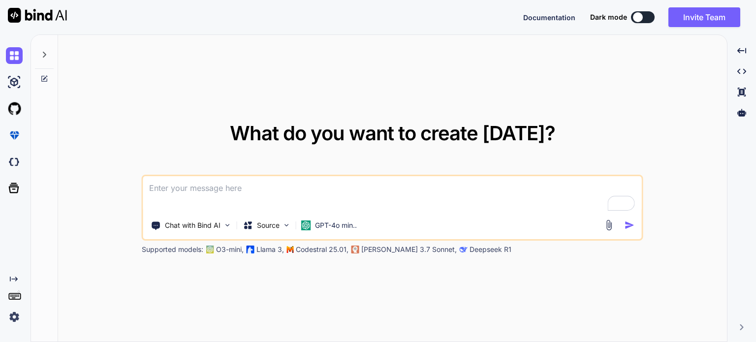
click at [230, 233] on div "Chat with Bind AI" at bounding box center [191, 225] width 89 height 20
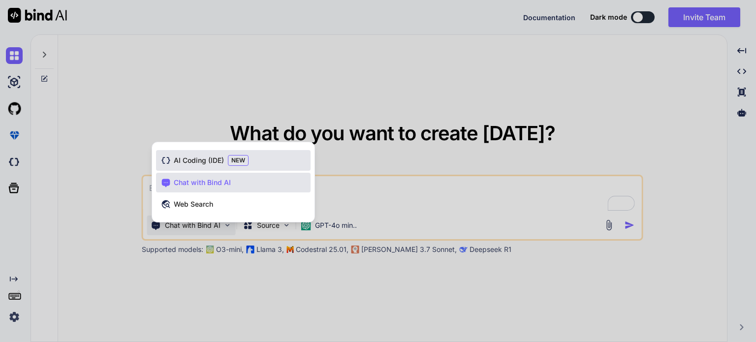
click at [244, 162] on span "NEW" at bounding box center [238, 160] width 21 height 11
type textarea "x"
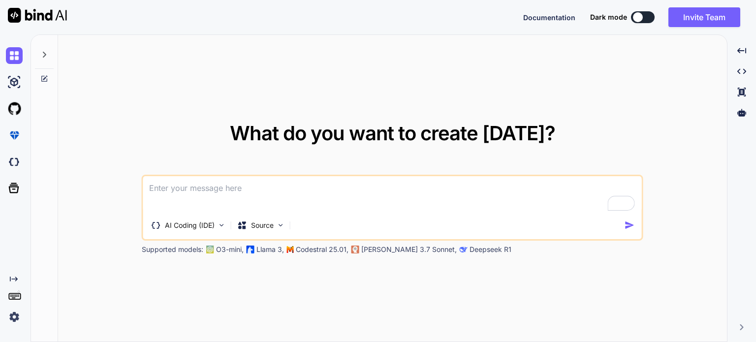
click at [230, 189] on textarea "To enrich screen reader interactions, please activate Accessibility in Grammarl…" at bounding box center [392, 194] width 498 height 36
type textarea "c"
type textarea "x"
type textarea "ca"
type textarea "x"
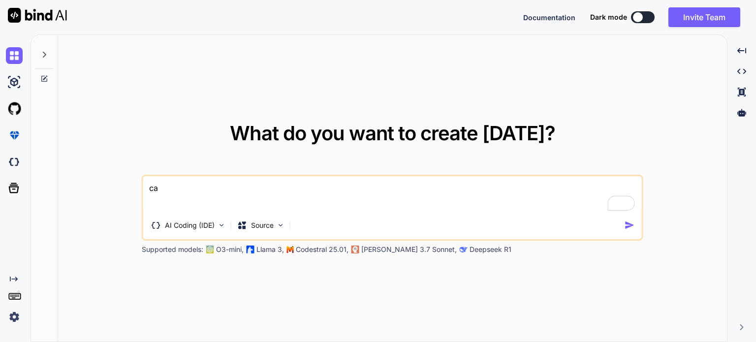
type textarea "can"
type textarea "x"
type textarea "can"
type textarea "x"
type textarea "can y"
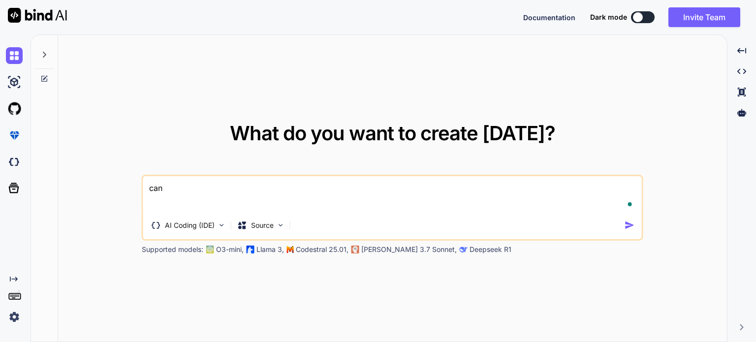
type textarea "x"
paste textarea "<!-- Generator: Adobe Illustrator 24.3.0, SVG Export Plug-In --> <svg version="…"
type textarea "<!-- Generator: Adobe Illustrator 24.3.0, SVG Export Plug-In --> <svg version="…"
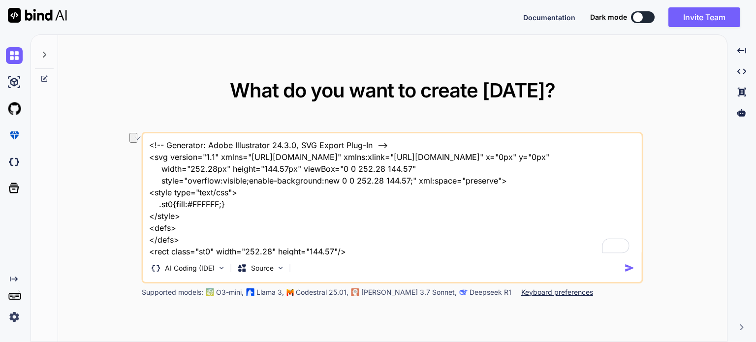
type textarea "x"
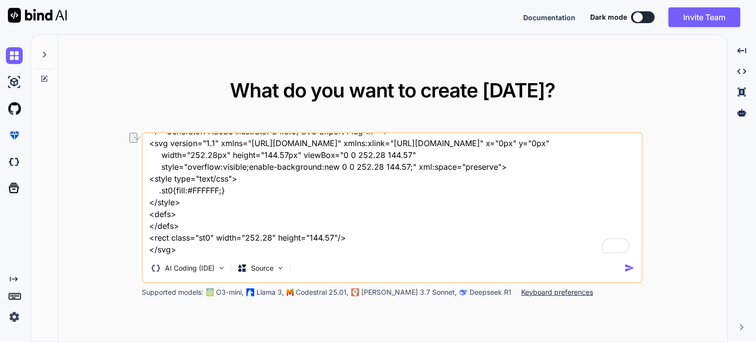
scroll to position [24, 0]
type textarea "x"
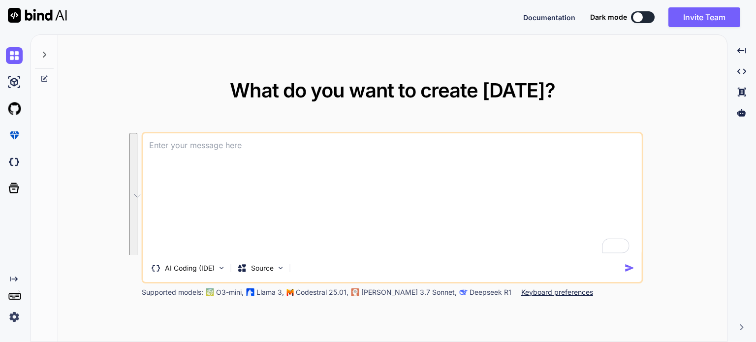
scroll to position [0, 0]
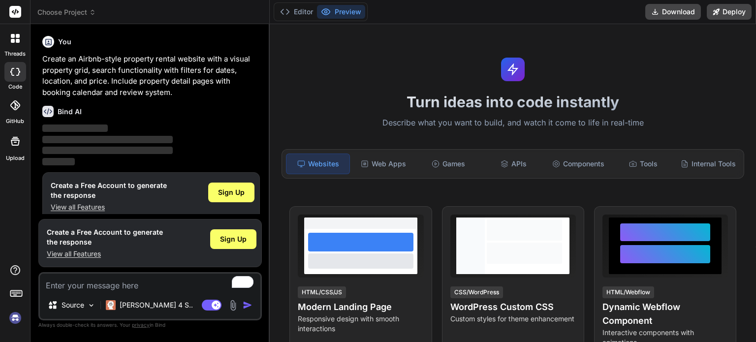
scroll to position [10, 0]
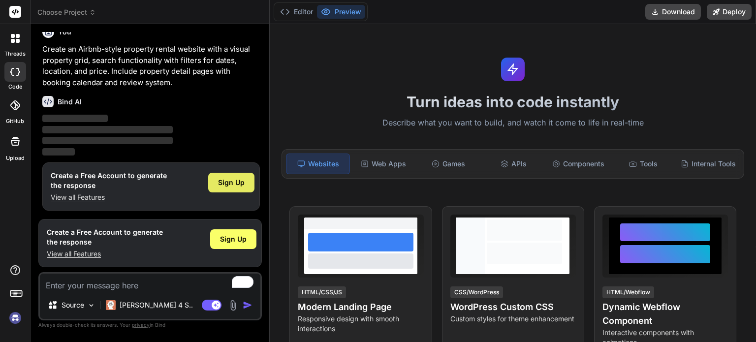
click at [234, 184] on span "Sign Up" at bounding box center [231, 183] width 27 height 10
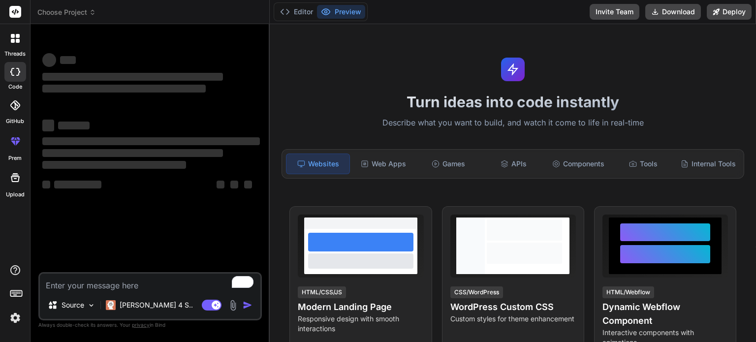
scroll to position [0, 0]
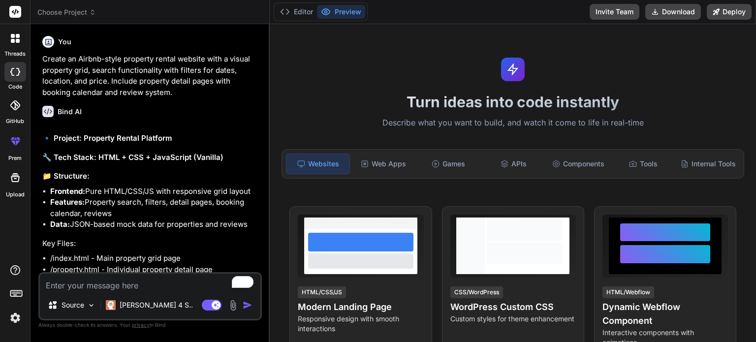
type textarea "x"
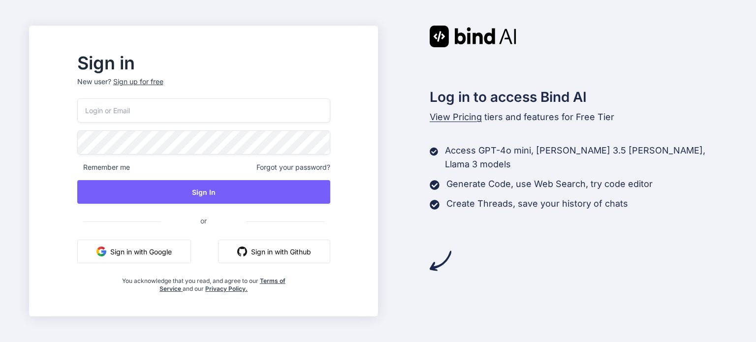
click at [182, 256] on button "Sign in with Google" at bounding box center [134, 252] width 114 height 24
